Goal: Task Accomplishment & Management: Manage account settings

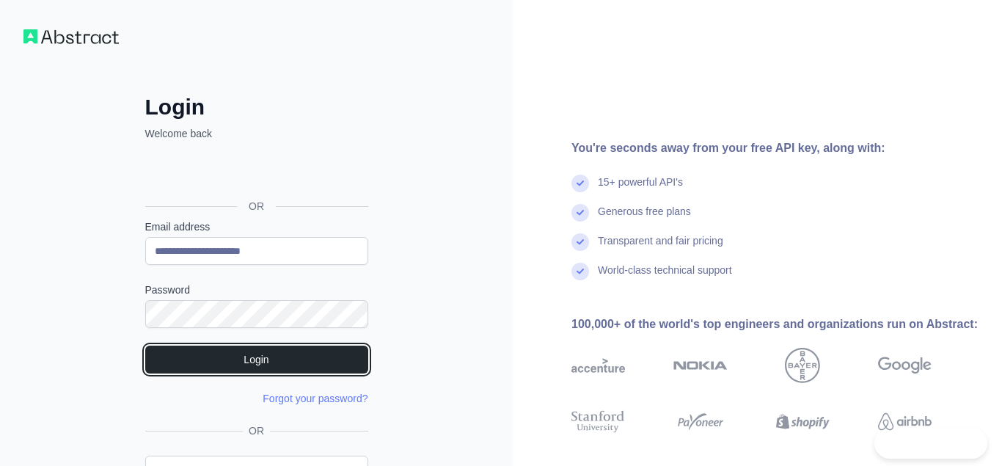
click at [277, 366] on button "Login" at bounding box center [256, 359] width 223 height 28
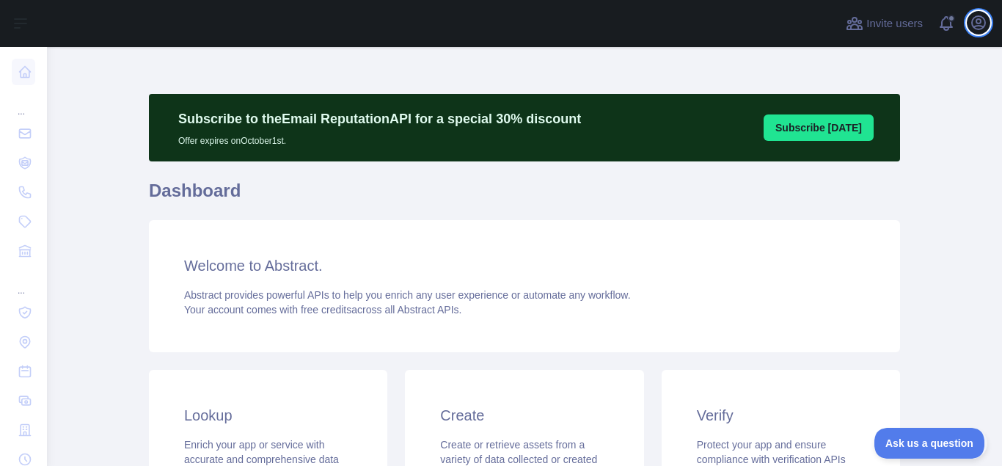
click at [978, 11] on div "Invite users View notifications Open user menu" at bounding box center [916, 23] width 147 height 47
click at [976, 21] on icon "button" at bounding box center [978, 22] width 13 height 13
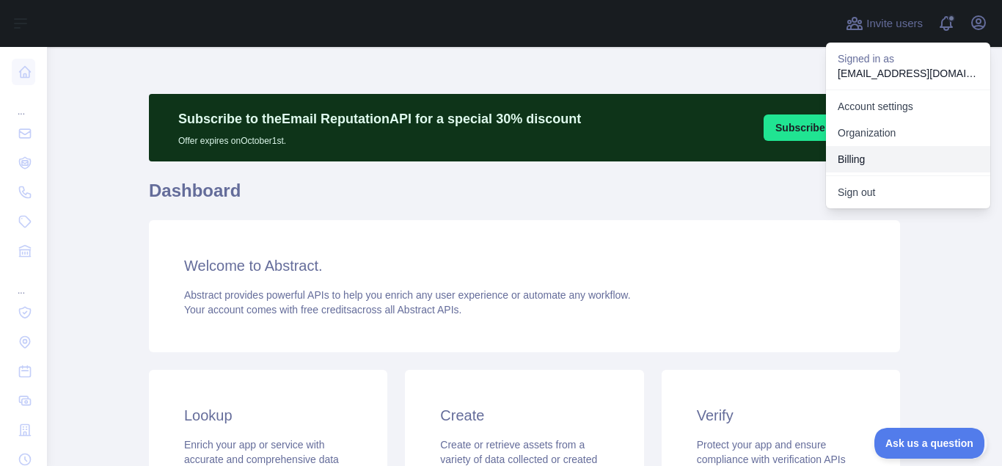
click at [869, 161] on button "Billing" at bounding box center [908, 159] width 164 height 26
